Goal: Consume media (video, audio)

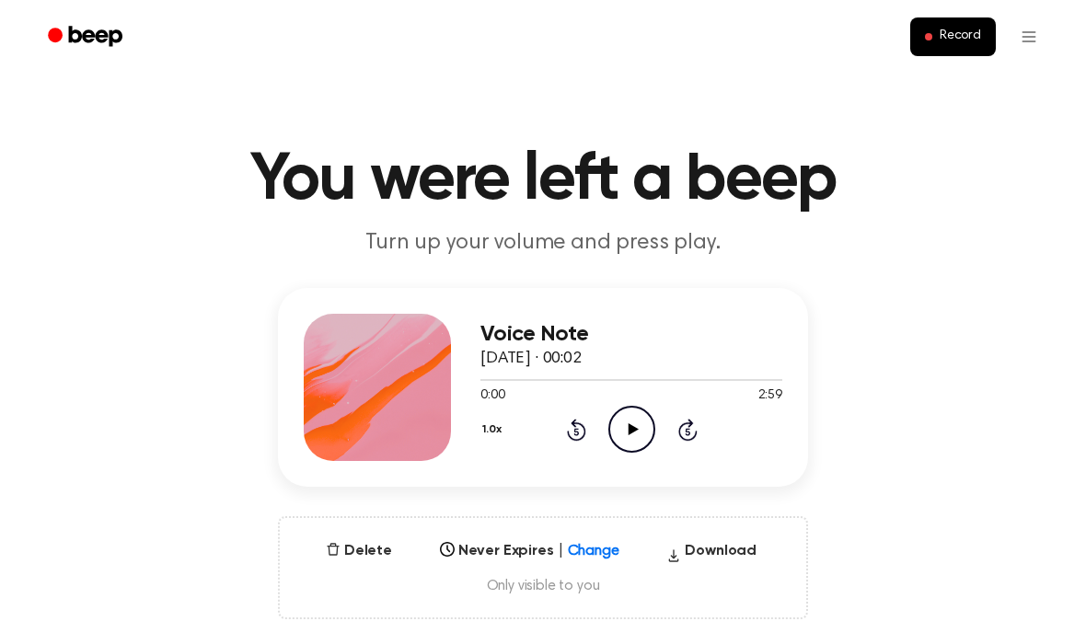
click at [623, 430] on icon "Play Audio" at bounding box center [632, 429] width 47 height 47
click at [495, 424] on button "1.0x" at bounding box center [495, 429] width 28 height 31
click at [525, 608] on div "1.5x" at bounding box center [516, 609] width 71 height 34
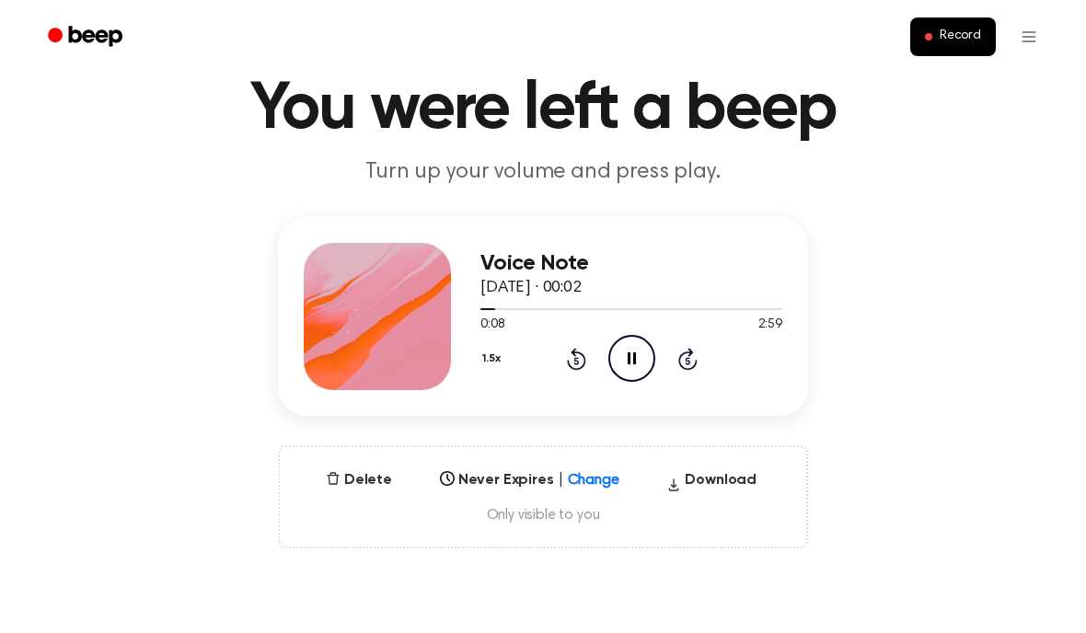
scroll to position [79, 0]
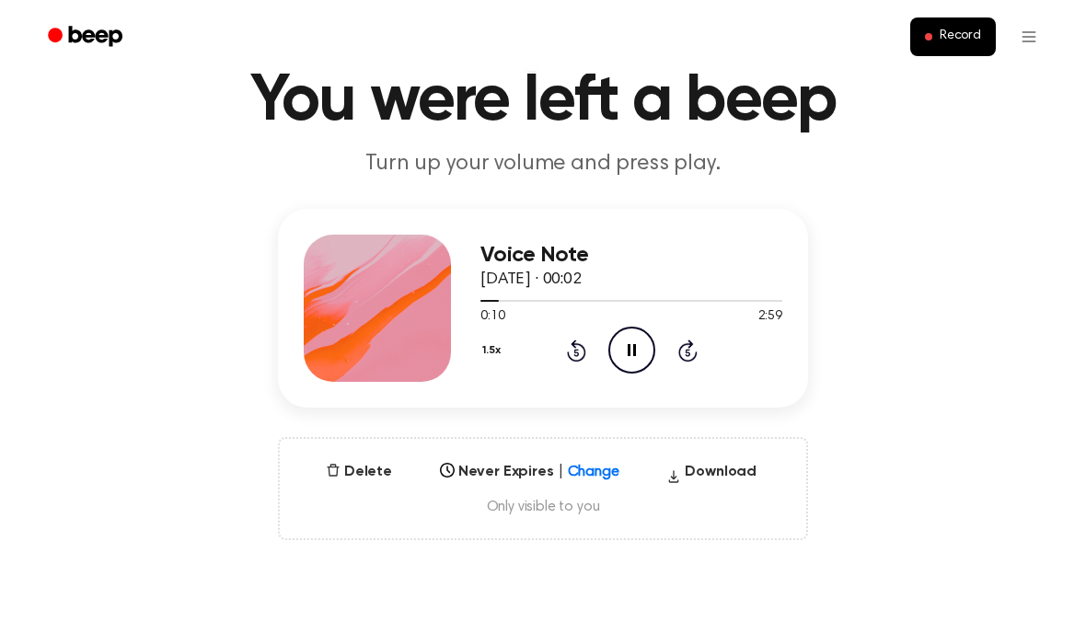
click at [560, 367] on div "1.5x Rewind 5 seconds Pause Audio Skip 5 seconds" at bounding box center [632, 350] width 302 height 47
click at [482, 362] on button "1.5x" at bounding box center [494, 350] width 27 height 31
click at [540, 556] on div "2.0x" at bounding box center [516, 564] width 71 height 34
click at [639, 347] on icon "Pause Audio" at bounding box center [632, 350] width 47 height 47
click at [640, 343] on icon "Play Audio" at bounding box center [632, 350] width 47 height 47
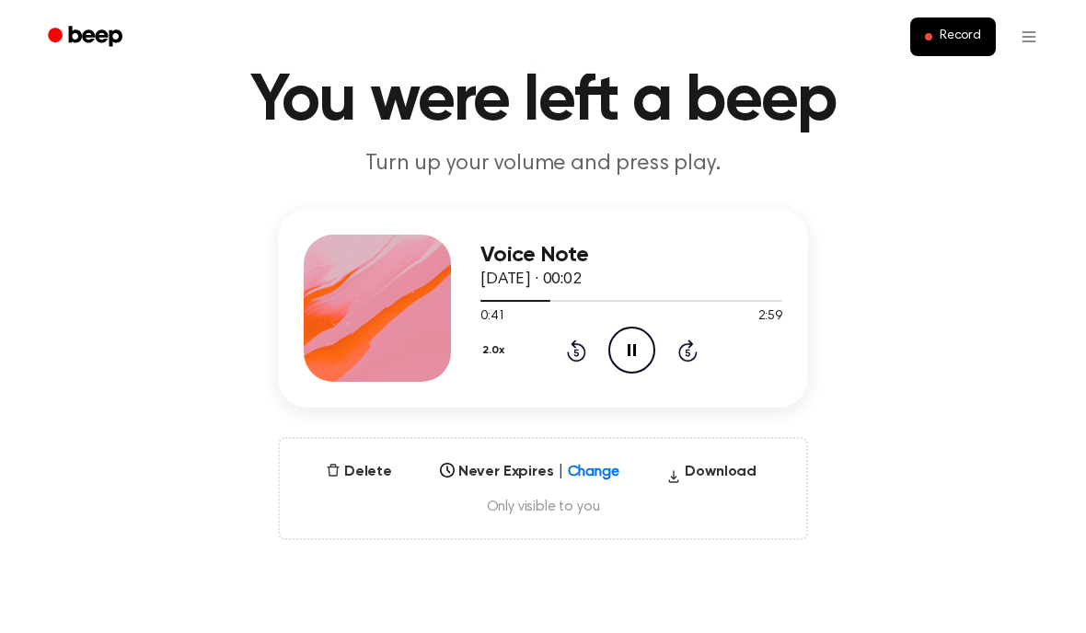
scroll to position [66, 0]
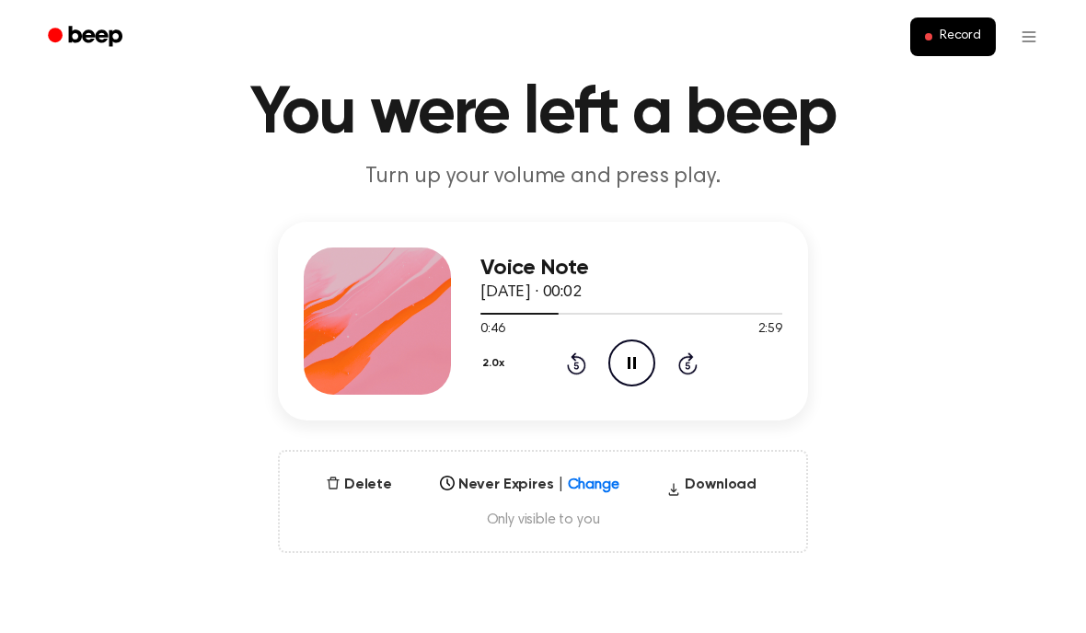
click at [691, 372] on icon "Skip 5 seconds" at bounding box center [688, 364] width 20 height 24
click at [624, 375] on icon "Pause Audio" at bounding box center [632, 363] width 47 height 47
